Goal: Task Accomplishment & Management: Use online tool/utility

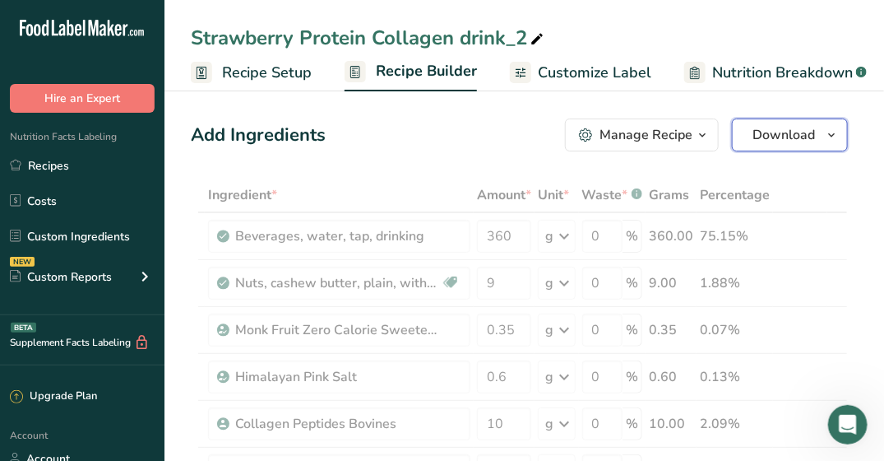
click at [819, 144] on button "Download" at bounding box center [790, 134] width 116 height 33
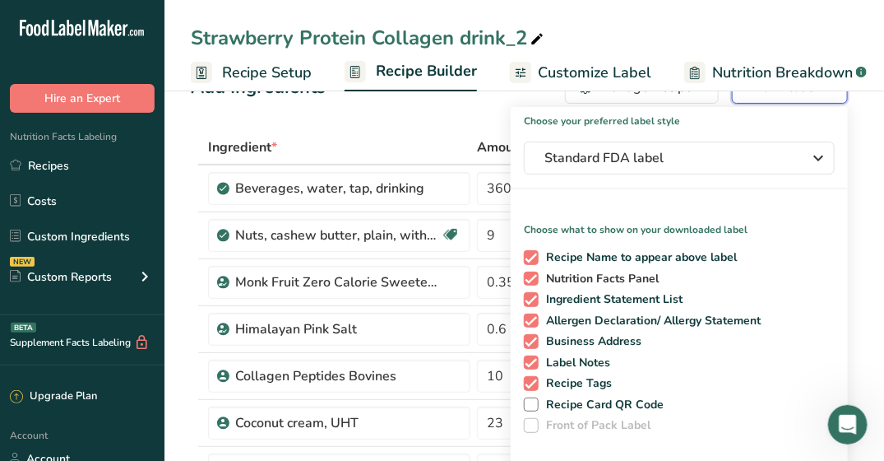
scroll to position [51, 0]
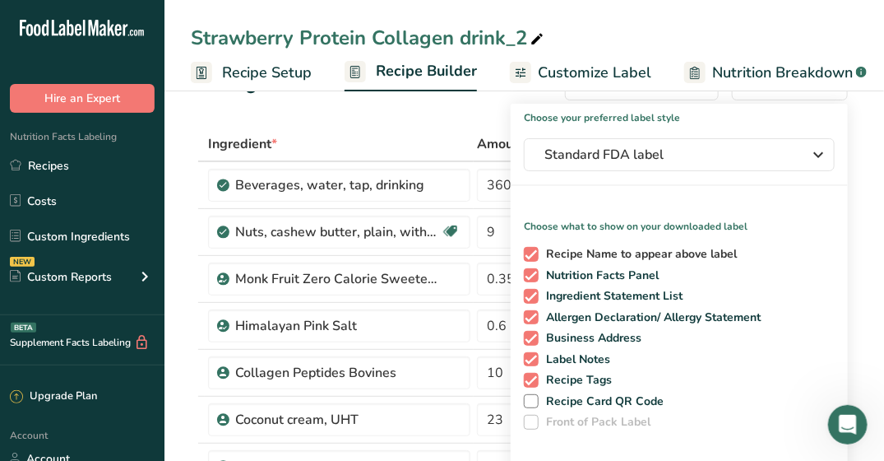
click at [530, 253] on span at bounding box center [531, 254] width 15 height 15
click at [530, 253] on input "Recipe Name to appear above label" at bounding box center [529, 253] width 11 height 11
checkbox input "false"
click at [529, 295] on span at bounding box center [531, 296] width 15 height 15
click at [529, 295] on input "Ingredient Statement List" at bounding box center [529, 295] width 11 height 11
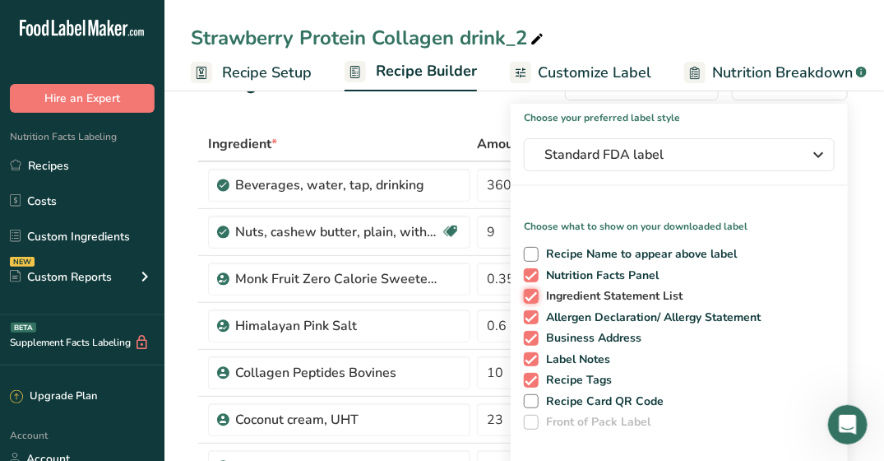
checkbox input "false"
drag, startPoint x: 531, startPoint y: 318, endPoint x: 533, endPoint y: 331, distance: 12.4
click at [533, 331] on div "Recipe Name to appear above label Nutrition Facts Panel Ingredient Statement Li…" at bounding box center [679, 334] width 337 height 189
click at [533, 331] on span at bounding box center [531, 338] width 15 height 15
click at [533, 332] on input "Business Address" at bounding box center [529, 337] width 11 height 11
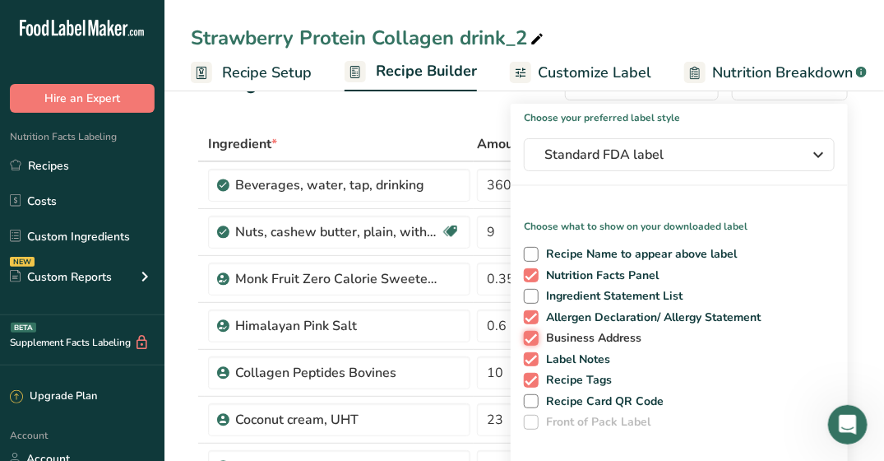
checkbox input "false"
click at [531, 313] on span at bounding box center [531, 317] width 15 height 15
click at [531, 313] on input "Allergen Declaration/ Allergy Statement" at bounding box center [529, 317] width 11 height 11
checkbox input "false"
click at [535, 358] on span at bounding box center [531, 359] width 15 height 15
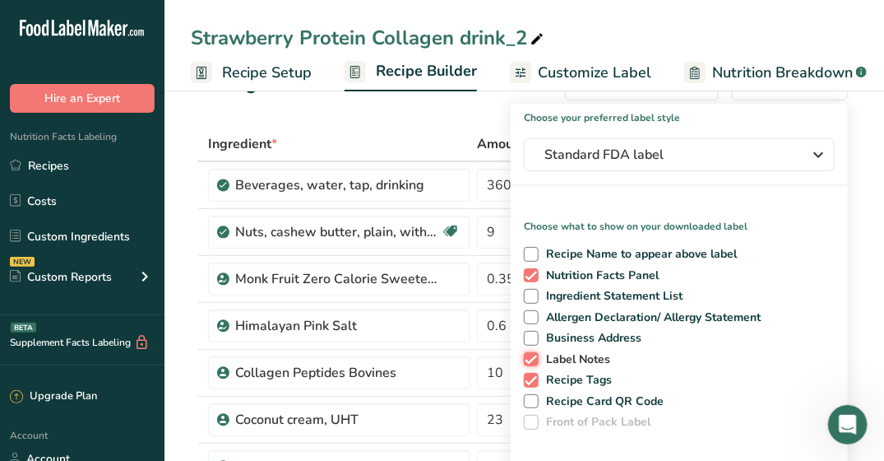
click at [535, 358] on input "Label Notes" at bounding box center [529, 359] width 11 height 11
checkbox input "false"
click at [534, 373] on span at bounding box center [531, 380] width 15 height 15
click at [534, 374] on input "Recipe Tags" at bounding box center [529, 379] width 11 height 11
checkbox input "false"
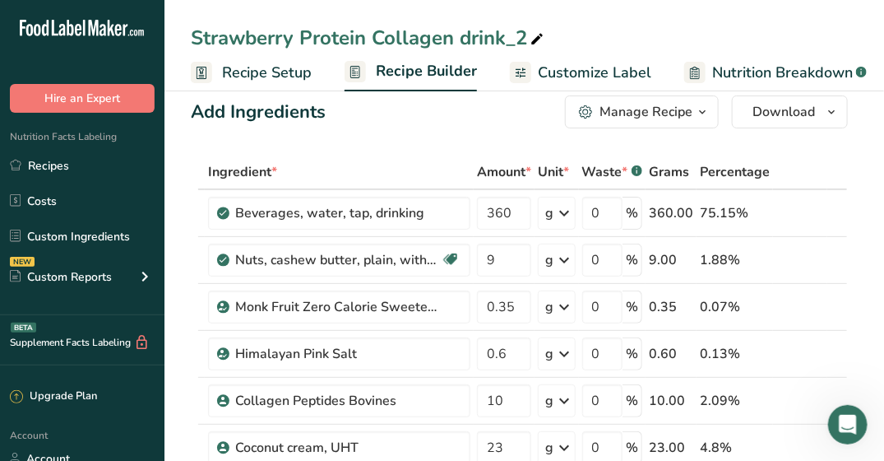
scroll to position [0, 0]
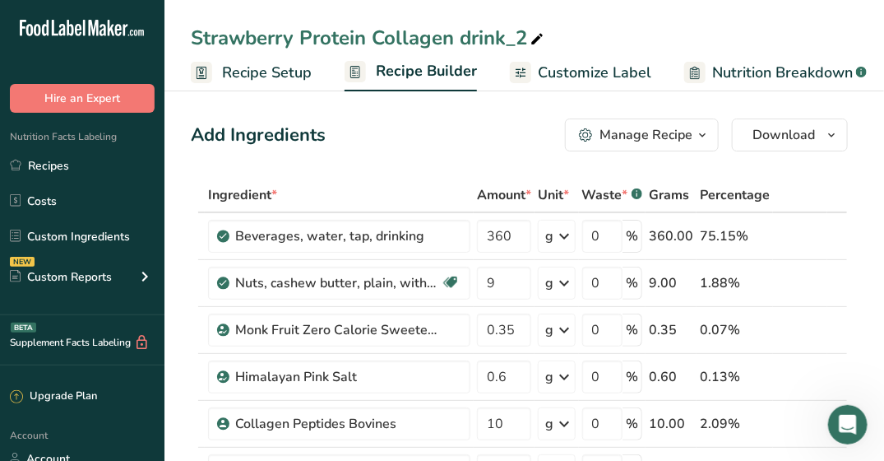
click at [538, 67] on span "Customize Label" at bounding box center [594, 73] width 113 height 22
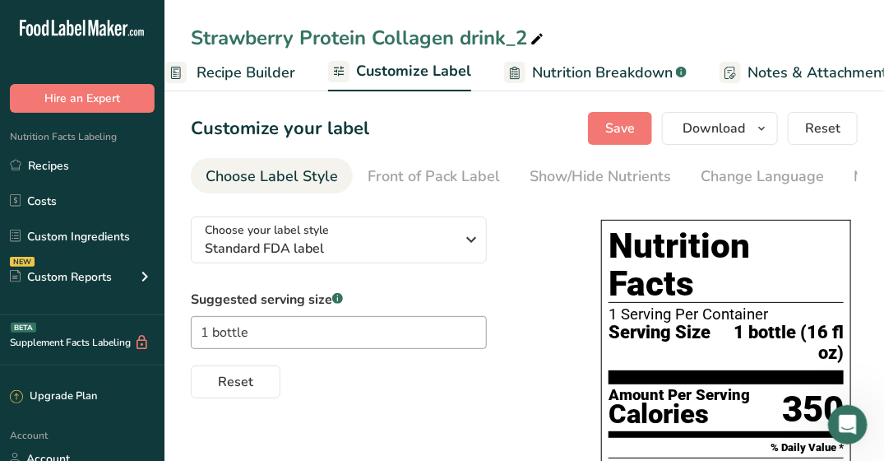
scroll to position [0, 321]
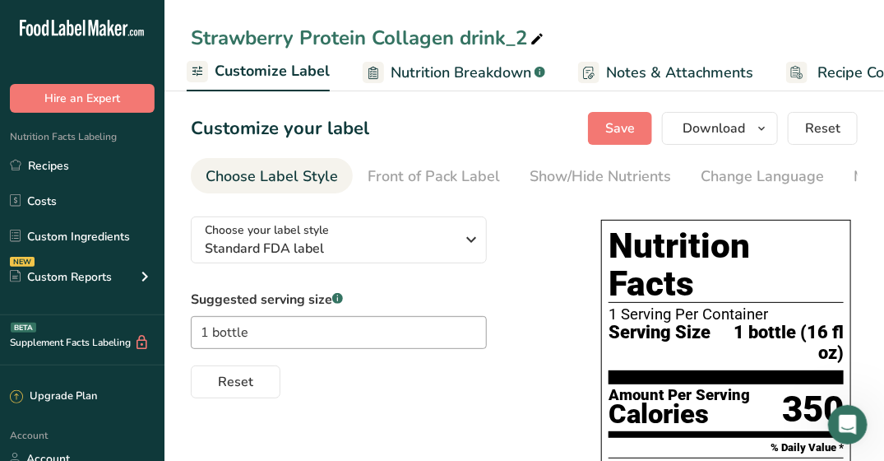
click at [493, 71] on span "Nutrition Breakdown" at bounding box center [461, 73] width 141 height 22
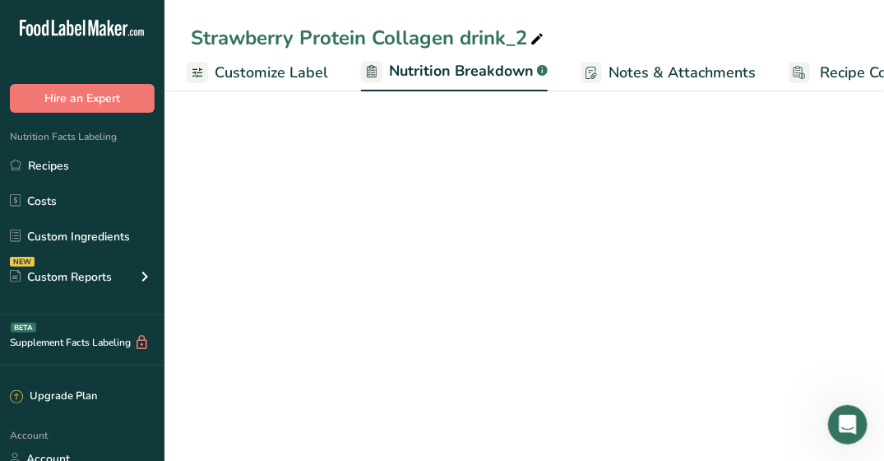
scroll to position [0, 370]
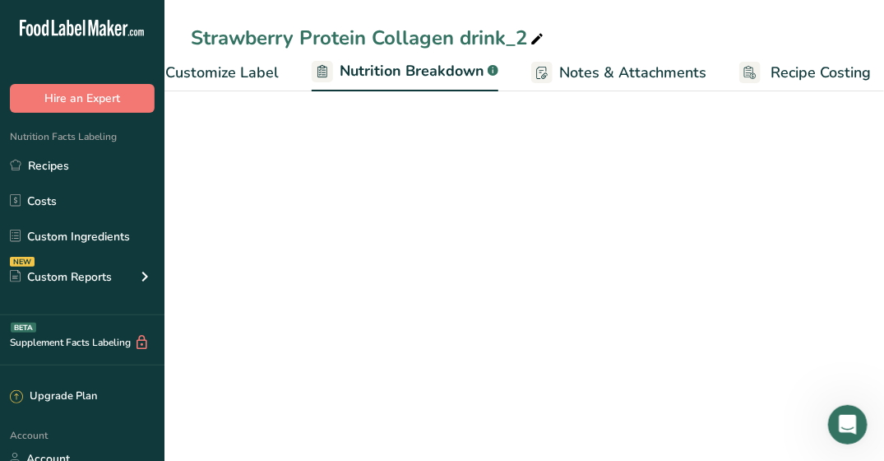
select select "Calories"
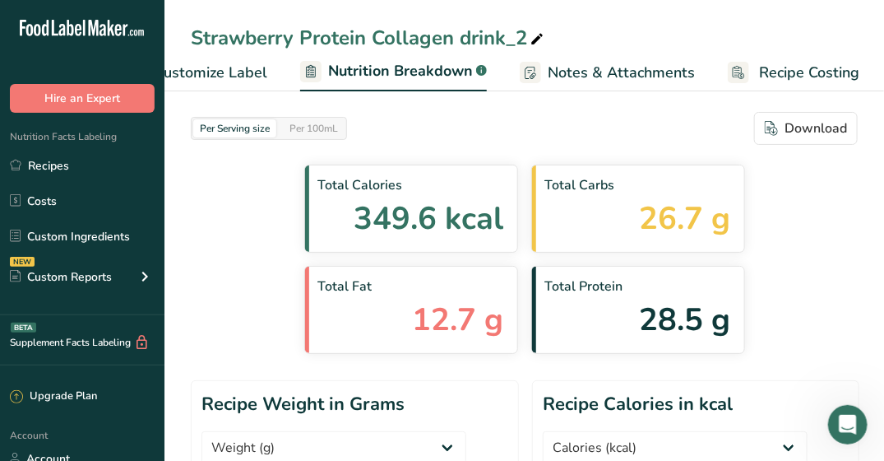
click at [223, 74] on span "Customize Label" at bounding box center [210, 73] width 113 height 22
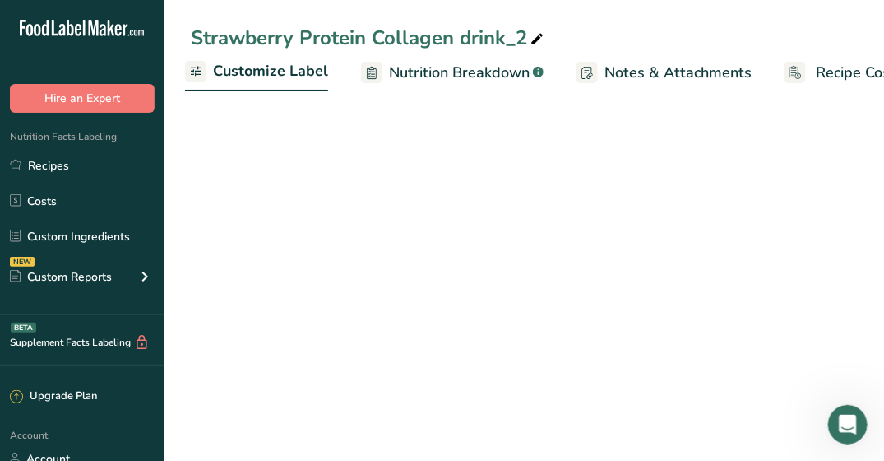
scroll to position [0, 321]
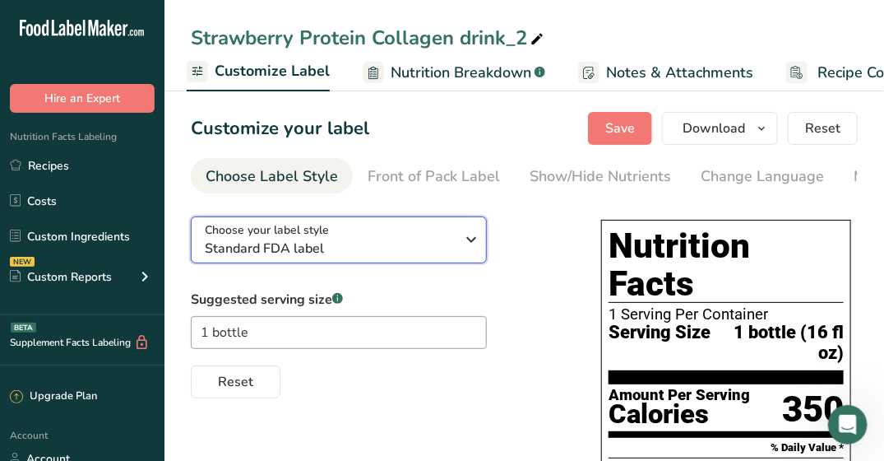
click at [476, 243] on icon "button" at bounding box center [472, 240] width 20 height 30
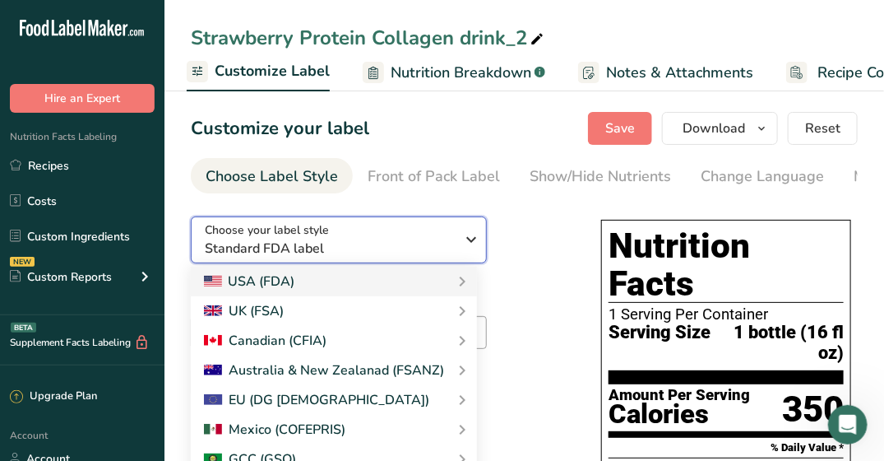
click at [476, 243] on icon "button" at bounding box center [472, 240] width 20 height 30
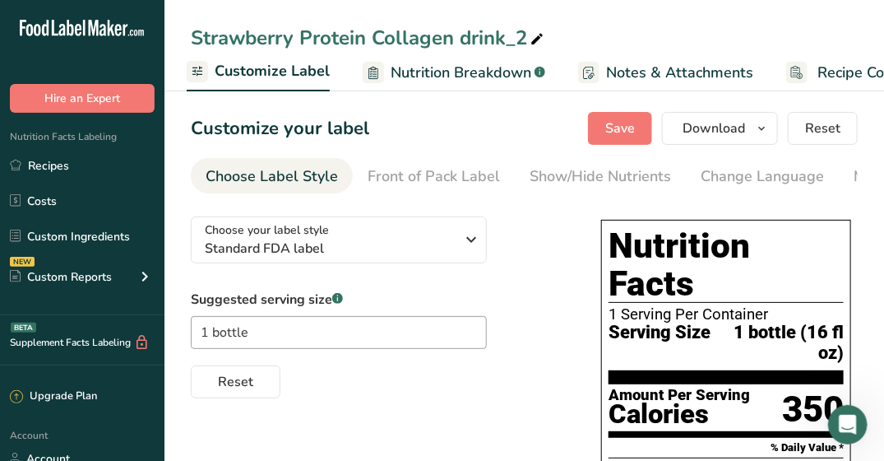
click at [567, 269] on div "Choose your label style Standard FDA label USA (FDA) Standard FDA label Tabular…" at bounding box center [379, 300] width 377 height 195
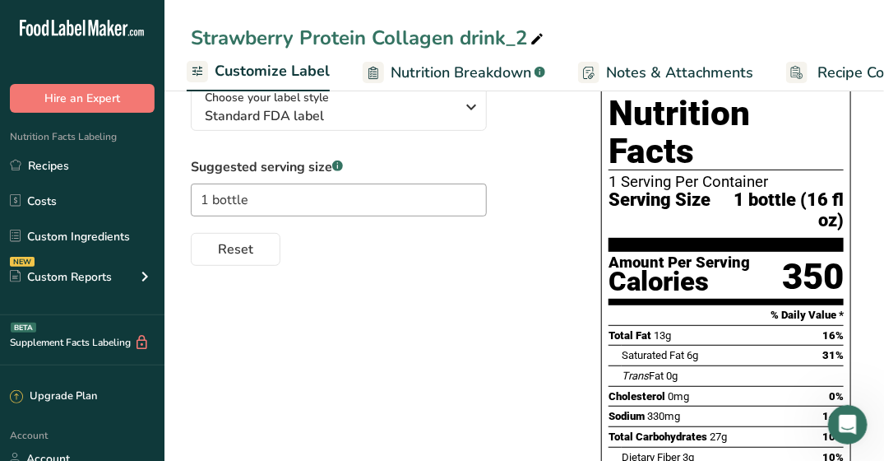
scroll to position [0, 0]
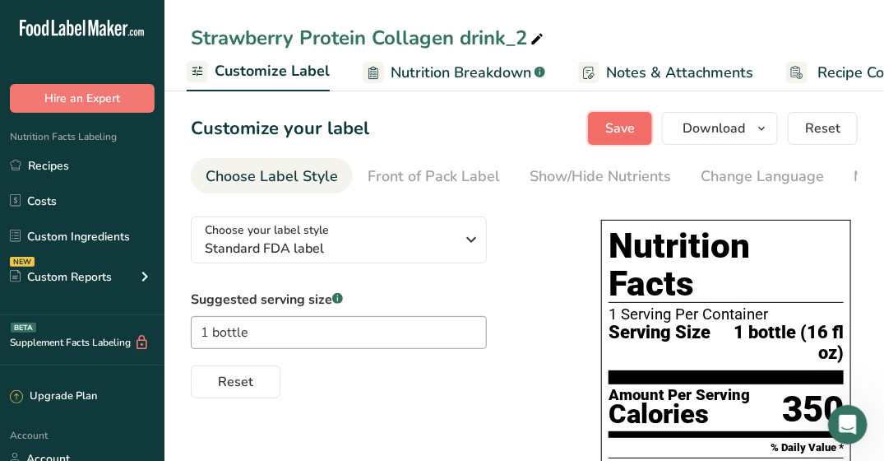
click at [629, 119] on span "Save" at bounding box center [620, 128] width 30 height 20
click at [733, 123] on span "Download" at bounding box center [714, 128] width 63 height 20
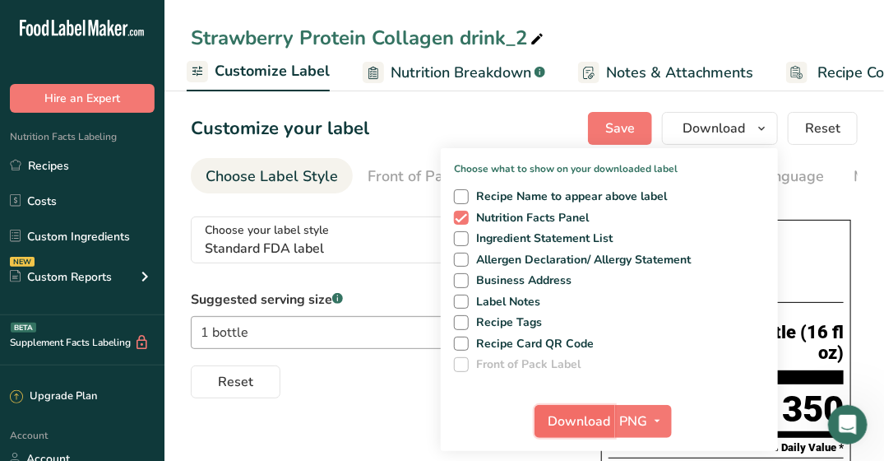
click at [562, 424] on span "Download" at bounding box center [580, 421] width 63 height 20
